Goal: Transaction & Acquisition: Purchase product/service

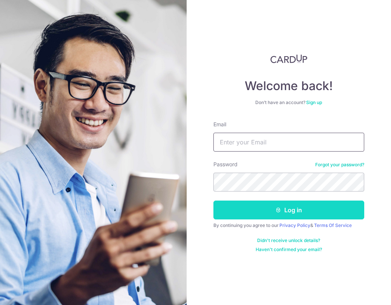
type input "[EMAIL_ADDRESS][DOMAIN_NAME]"
click at [250, 212] on button "Log in" at bounding box center [288, 209] width 151 height 19
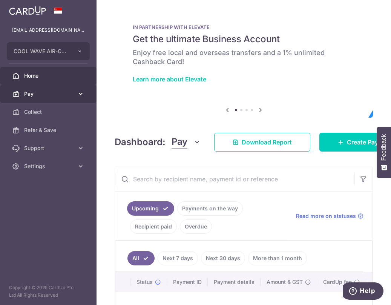
click at [49, 87] on link "Pay" at bounding box center [48, 94] width 96 height 18
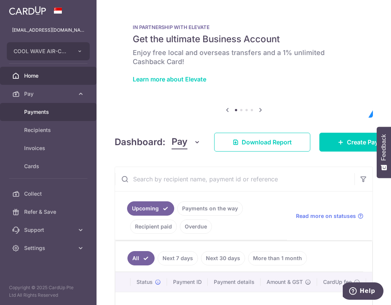
click at [53, 111] on span "Payments" at bounding box center [49, 112] width 50 height 8
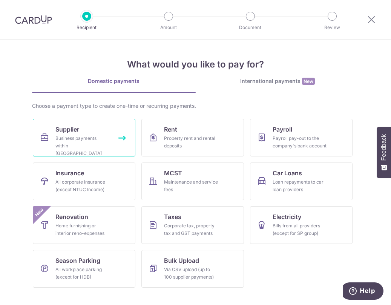
click at [61, 150] on link "Supplier Business payments within Singapore" at bounding box center [84, 138] width 102 height 38
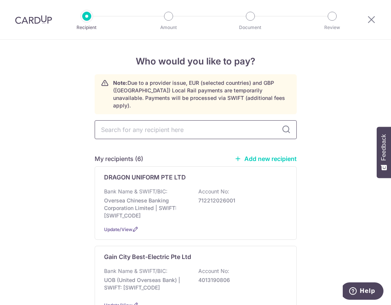
click at [174, 128] on input "text" at bounding box center [196, 129] width 202 height 19
type input "natural"
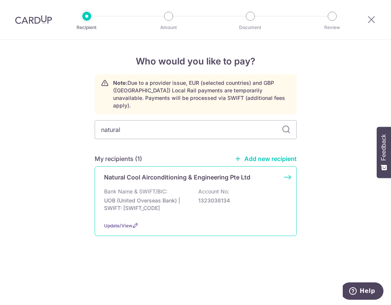
click at [170, 179] on div "Natural Cool Airconditioning & Engineering Pte Ltd Bank Name & SWIFT/BIC: UOB (…" at bounding box center [196, 201] width 202 height 70
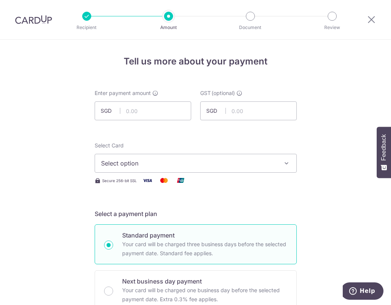
click at [164, 110] on input "text" at bounding box center [143, 110] width 96 height 19
paste input "7,509.53"
type input "7,509.53"
click at [220, 150] on div "Select Card Select option Add credit card Your Cards **** 2442 **** 8013" at bounding box center [196, 157] width 202 height 31
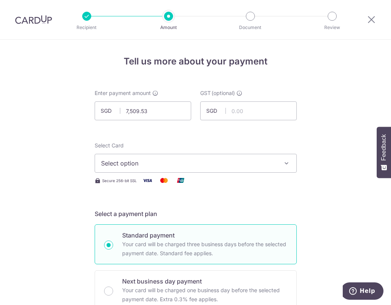
click at [228, 183] on div "Secure 256-bit SSL" at bounding box center [196, 180] width 202 height 9
click at [130, 160] on span "Select option" at bounding box center [189, 163] width 176 height 9
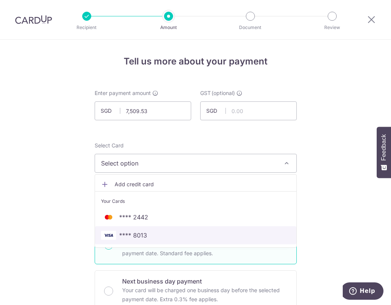
click at [147, 237] on span "**** 8013" at bounding box center [195, 235] width 189 height 9
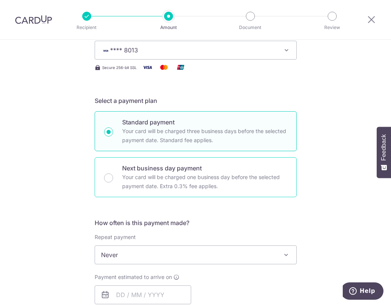
scroll to position [188, 0]
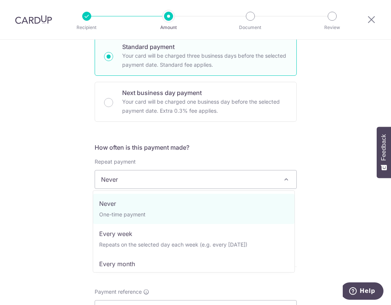
click at [124, 173] on span "Never" at bounding box center [195, 179] width 201 height 18
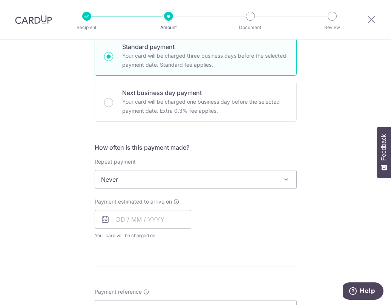
click at [135, 232] on span "Your card will be charged on for the first payment" at bounding box center [143, 236] width 96 height 8
click at [136, 225] on input "text" at bounding box center [143, 219] width 96 height 19
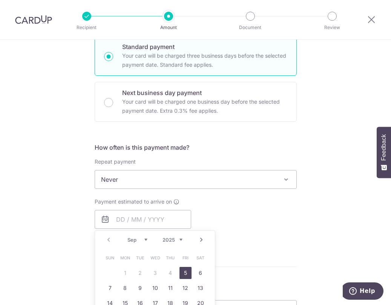
click at [183, 269] on link "5" at bounding box center [185, 273] width 12 height 12
type input "05/09/2025"
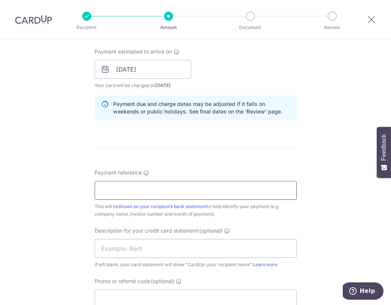
scroll to position [339, 0]
click at [116, 193] on input "Payment reference" at bounding box center [196, 189] width 202 height 19
click at [163, 189] on input "Cool Wave Aircon - June 2025" at bounding box center [196, 189] width 202 height 19
type input "Cool Wave Aircon - Aug2025"
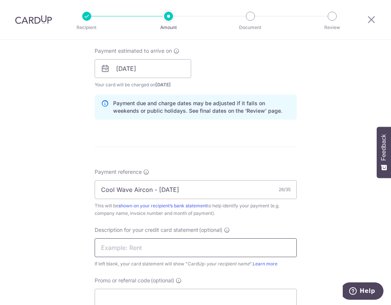
click at [165, 242] on input "text" at bounding box center [196, 247] width 202 height 19
click at [133, 247] on input "NC Aircon June" at bounding box center [196, 247] width 202 height 19
type input "NC Aircon Aug"
click at [165, 189] on input "Cool Wave Aircon - Aug2025" at bounding box center [196, 189] width 202 height 19
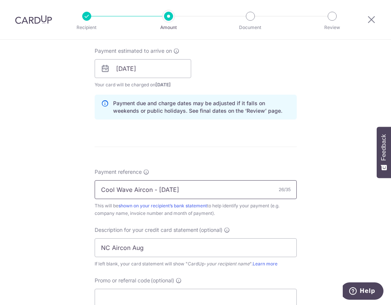
click at [165, 189] on input "Cool Wave Aircon - Aug2025" at bounding box center [196, 189] width 202 height 19
click at [166, 189] on input "Cool Wave Aircon - Aug2025" at bounding box center [196, 189] width 202 height 19
type input "Cool Wave Aircon - Aug 2025"
drag, startPoint x: 209, startPoint y: 223, endPoint x: 209, endPoint y: 229, distance: 6.4
click at [209, 225] on div "Payment reference Cool Wave Aircon - Aug 2025 27/35 This will be shown on your …" at bounding box center [196, 237] width 202 height 139
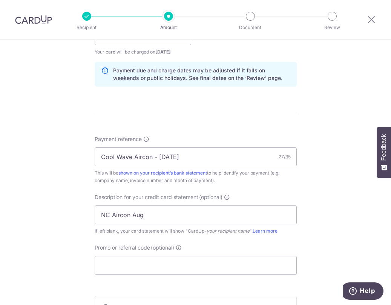
scroll to position [414, 0]
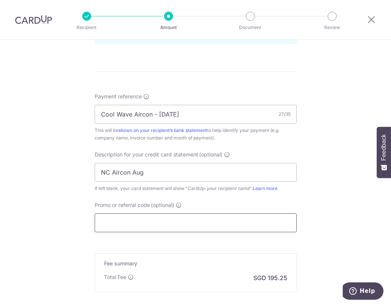
click at [176, 231] on input "Promo or referral code (optional)" at bounding box center [196, 222] width 202 height 19
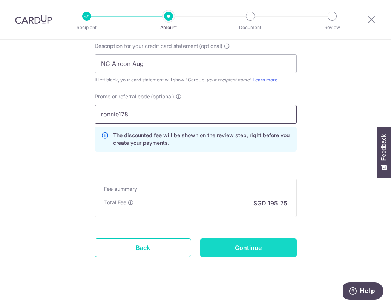
scroll to position [527, 0]
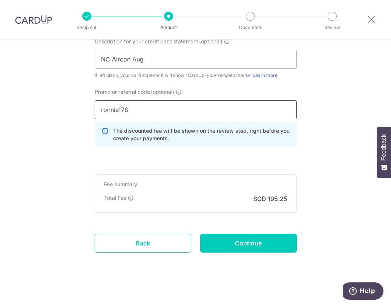
type input "ronnie178"
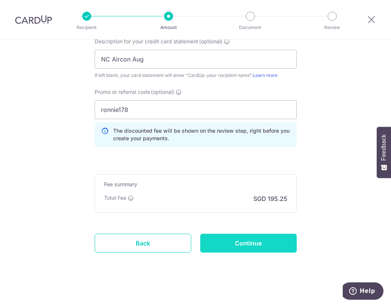
click at [237, 245] on input "Continue" at bounding box center [248, 243] width 96 height 19
type input "Create Schedule"
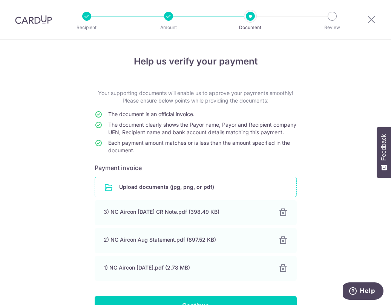
scroll to position [53, 0]
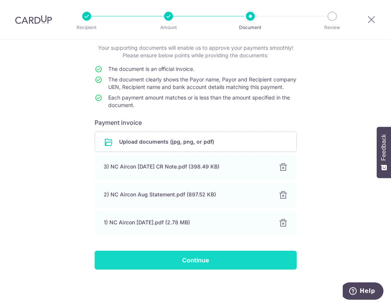
click at [220, 257] on input "Continue" at bounding box center [196, 260] width 202 height 19
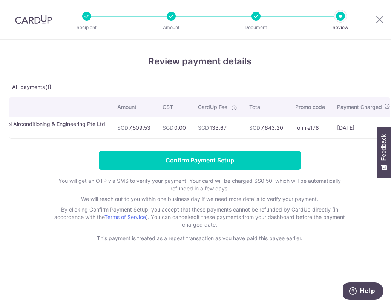
scroll to position [0, 49]
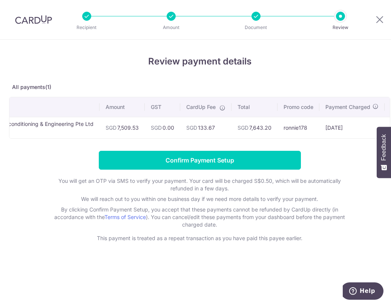
click at [310, 159] on form "Confirm Payment Setup You will get an OTP via SMS to verify your payment. Your …" at bounding box center [199, 196] width 381 height 91
drag, startPoint x: 228, startPoint y: 137, endPoint x: 267, endPoint y: 137, distance: 39.2
click at [267, 137] on tr "Natural Cool Airconditioning & Engineering Pte Ltd Supplier SGD 7,509.53 SGD 0.…" at bounding box center [219, 127] width 518 height 21
click at [247, 138] on td "SGD 7,643.20" at bounding box center [254, 127] width 46 height 21
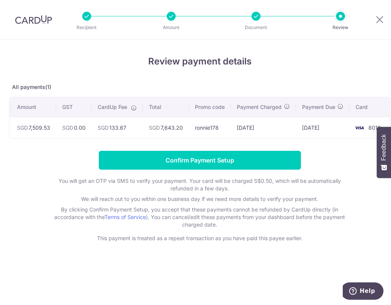
scroll to position [0, 12]
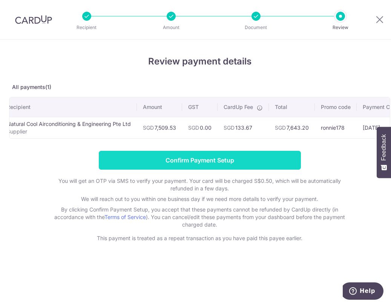
click at [186, 170] on input "Confirm Payment Setup" at bounding box center [200, 160] width 202 height 19
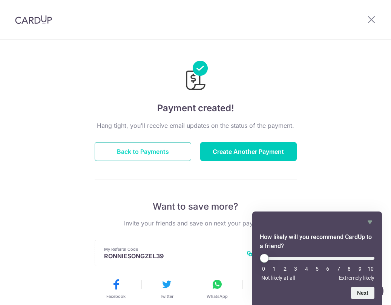
click at [130, 152] on button "Back to Payments" at bounding box center [143, 151] width 96 height 19
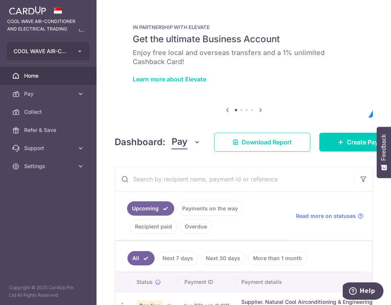
click at [63, 45] on button "COOL WAVE AIR-CONDITIONER AND ELECTRICAL TRADING COOL WAVE AIR-CONDITIONER AND …" at bounding box center [48, 51] width 83 height 18
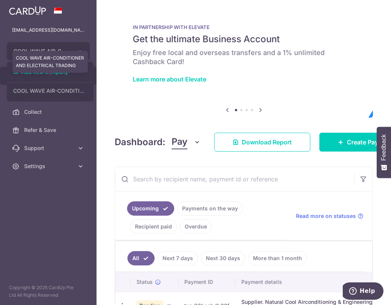
click at [67, 92] on link "COOL WAVE AIR-CONDITIONER AND ELECTRICAL TRADING" at bounding box center [50, 91] width 86 height 14
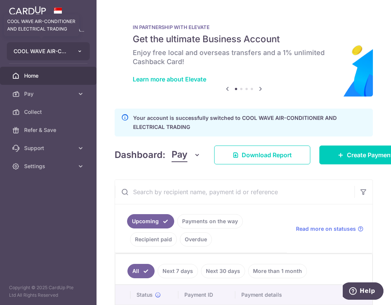
click at [87, 53] on button "COOL WAVE AIR-CONDITIONER AND ELECTRICAL TRADING COOL WAVE AIR-CONDITIONER AND …" at bounding box center [48, 51] width 83 height 18
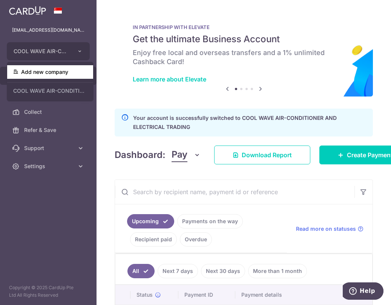
click at [66, 78] on link "Add new company" at bounding box center [50, 72] width 86 height 14
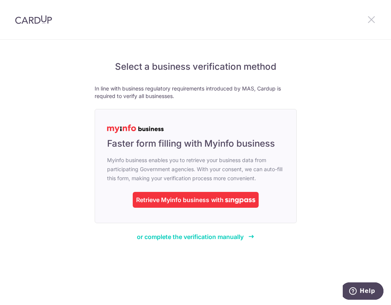
click at [370, 23] on icon at bounding box center [371, 19] width 9 height 9
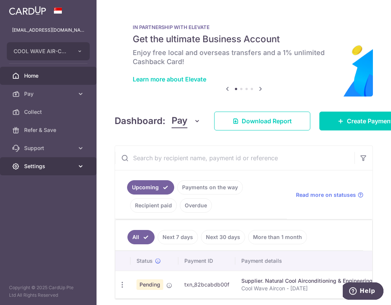
click at [80, 169] on icon at bounding box center [81, 166] width 8 height 8
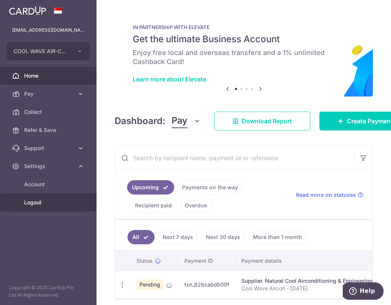
click at [47, 201] on span "Logout" at bounding box center [49, 203] width 50 height 8
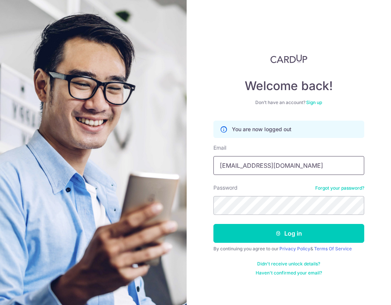
click at [275, 164] on input "[EMAIL_ADDRESS][DOMAIN_NAME]" at bounding box center [288, 165] width 151 height 19
click at [275, 165] on input "[EMAIL_ADDRESS][DOMAIN_NAME]" at bounding box center [288, 165] width 151 height 19
type input "[EMAIL_ADDRESS][DOMAIN_NAME]"
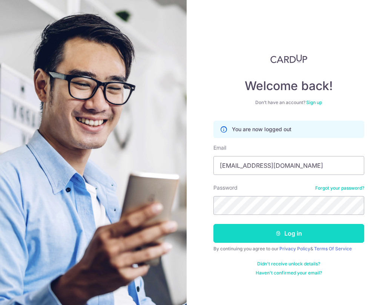
click at [267, 232] on button "Log in" at bounding box center [288, 233] width 151 height 19
